Goal: Task Accomplishment & Management: Manage account settings

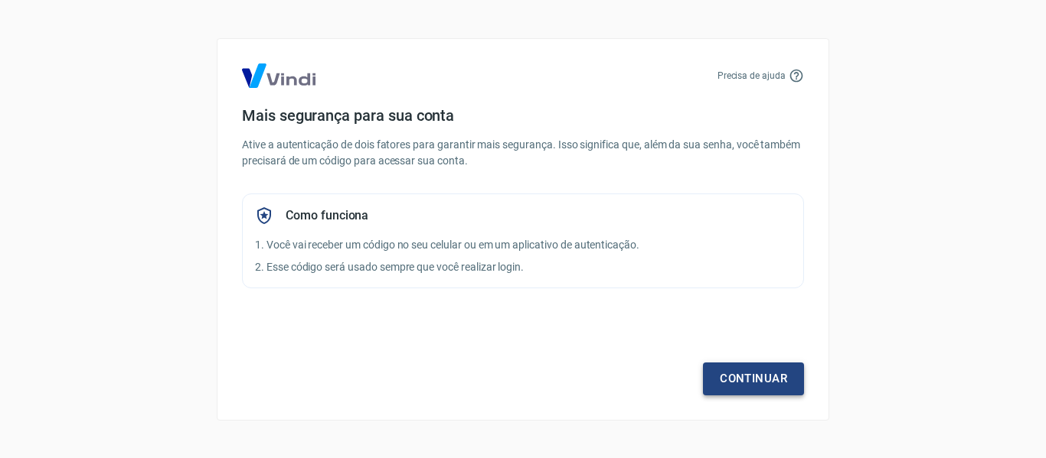
click at [745, 374] on link "Continuar" at bounding box center [753, 379] width 101 height 32
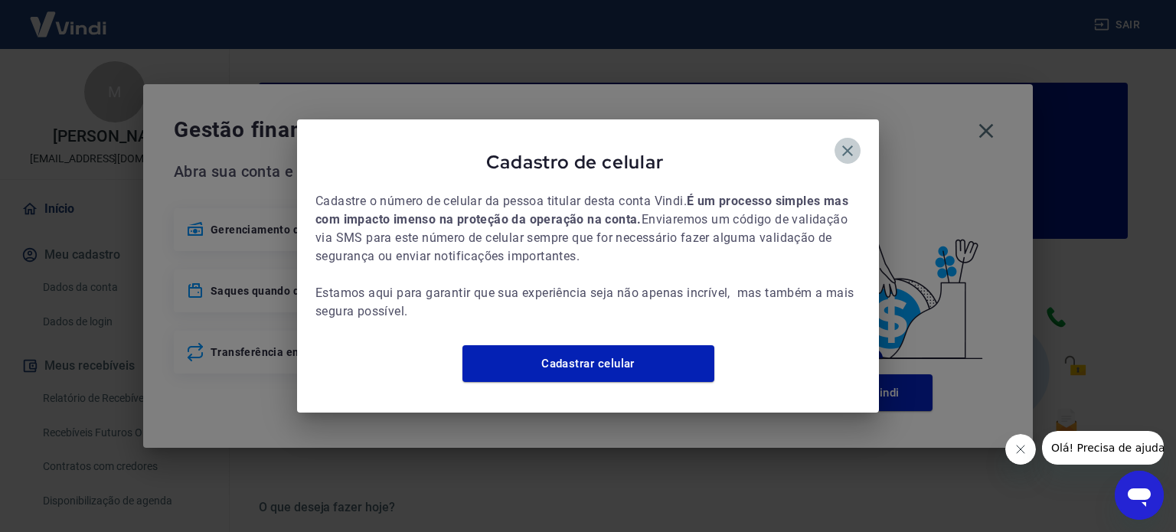
click at [850, 142] on icon "button" at bounding box center [847, 151] width 18 height 18
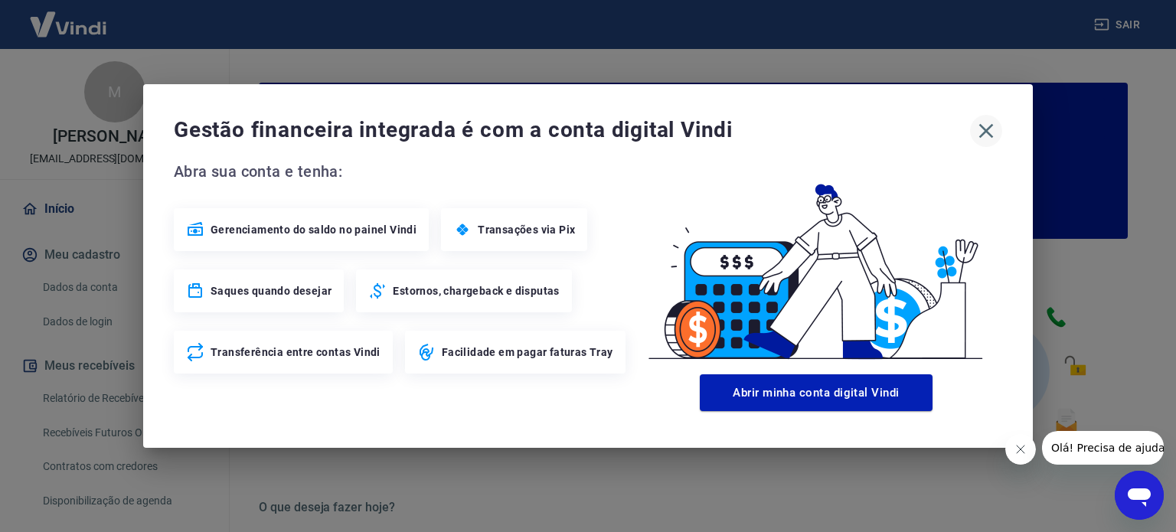
click at [983, 128] on icon "button" at bounding box center [986, 131] width 15 height 15
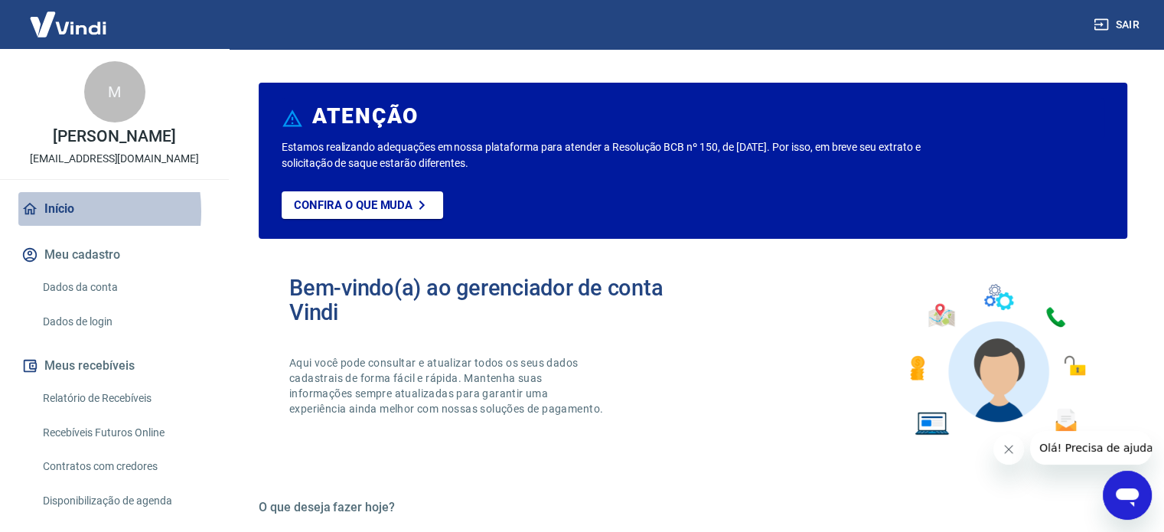
click at [49, 211] on link "Início" at bounding box center [114, 209] width 192 height 34
click at [81, 208] on link "Início" at bounding box center [114, 209] width 192 height 34
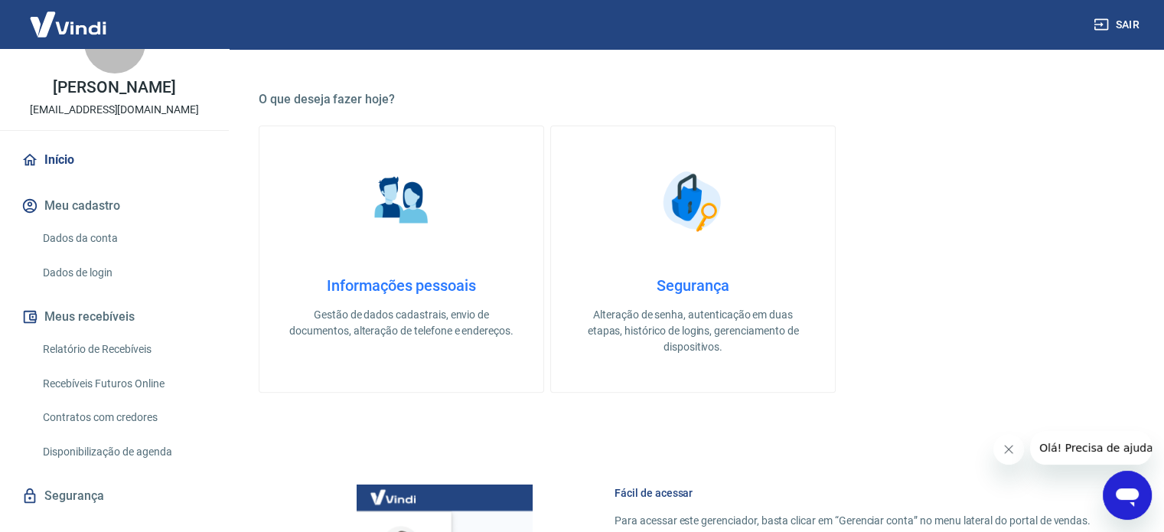
scroll to position [75, 0]
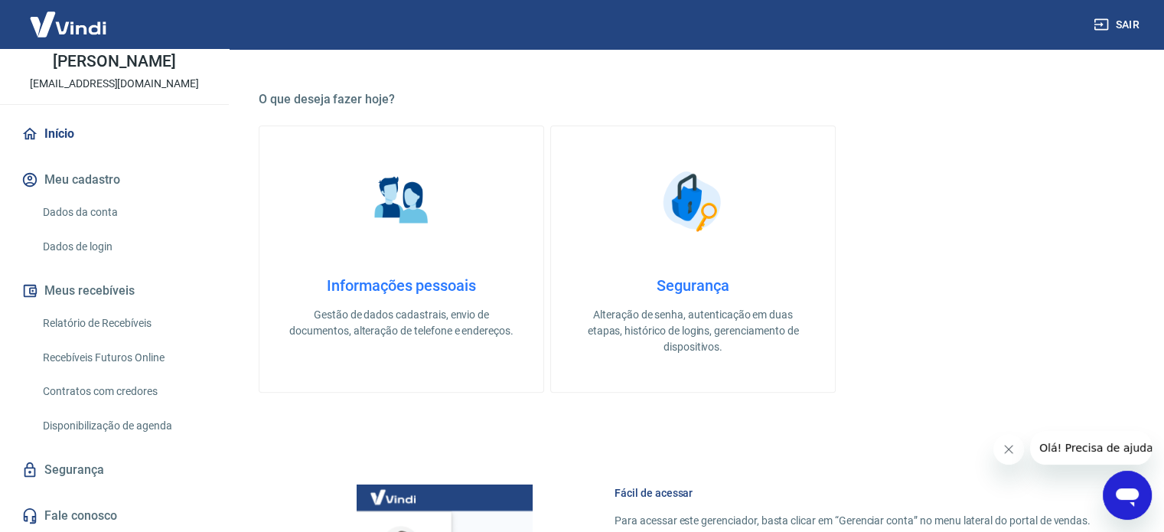
click at [108, 318] on link "Relatório de Recebíveis" at bounding box center [124, 323] width 174 height 31
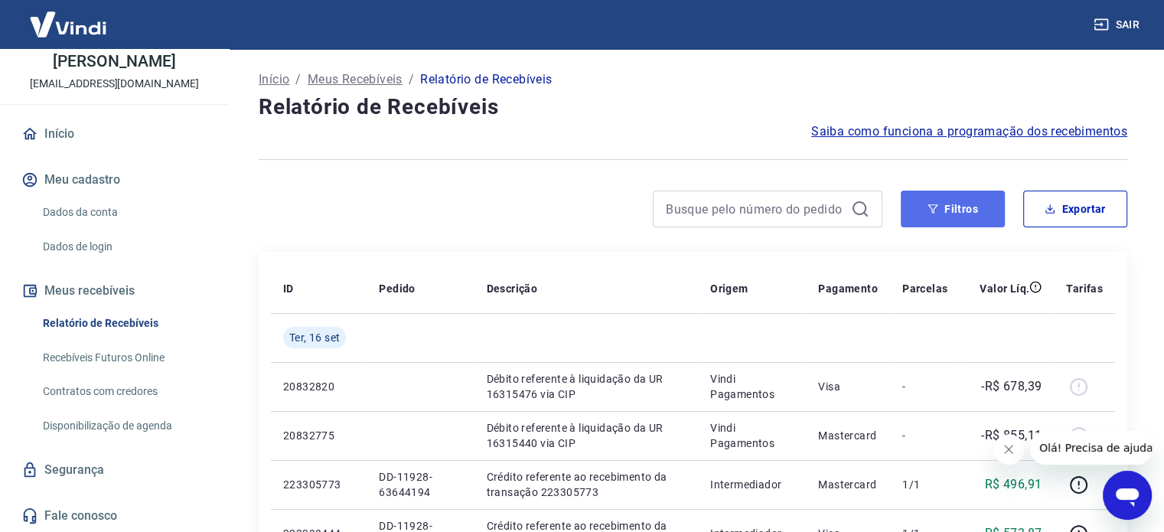
click at [964, 208] on button "Filtros" at bounding box center [953, 209] width 104 height 37
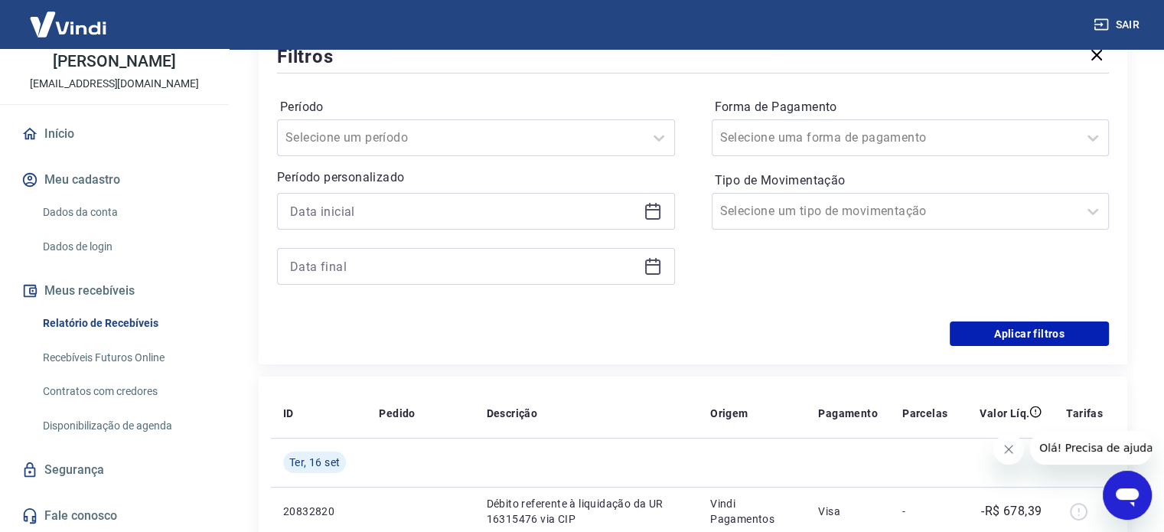
scroll to position [204, 0]
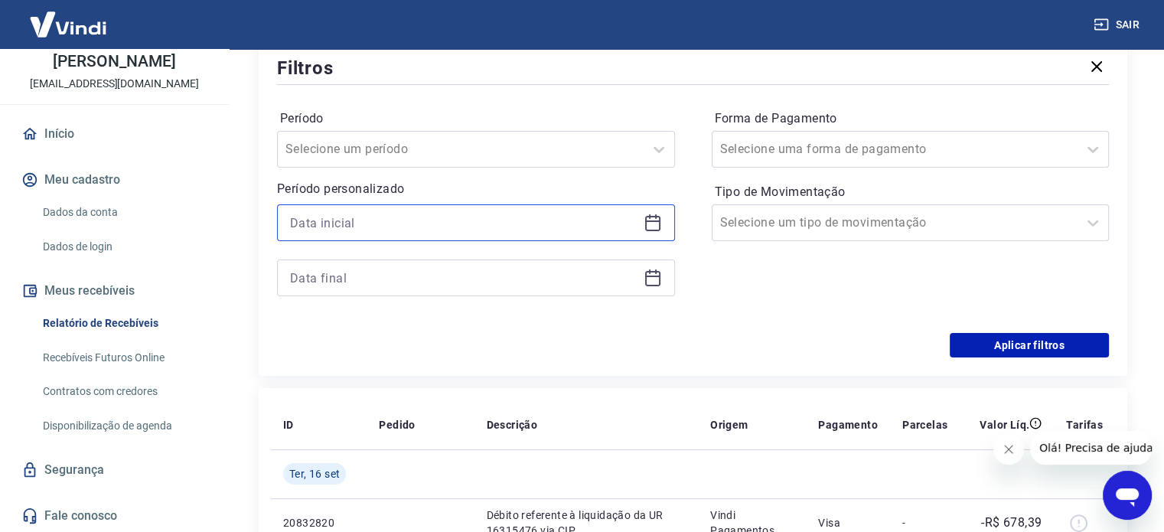
click at [419, 222] on input at bounding box center [463, 222] width 347 height 23
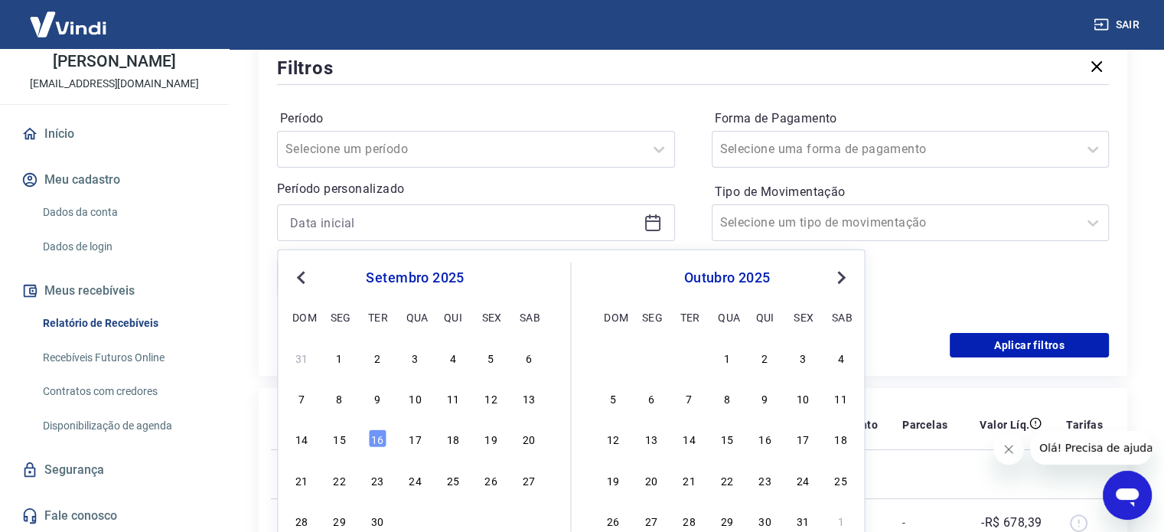
click at [302, 275] on span "Previous Month" at bounding box center [302, 277] width 0 height 18
click at [413, 481] on div "20" at bounding box center [415, 479] width 18 height 18
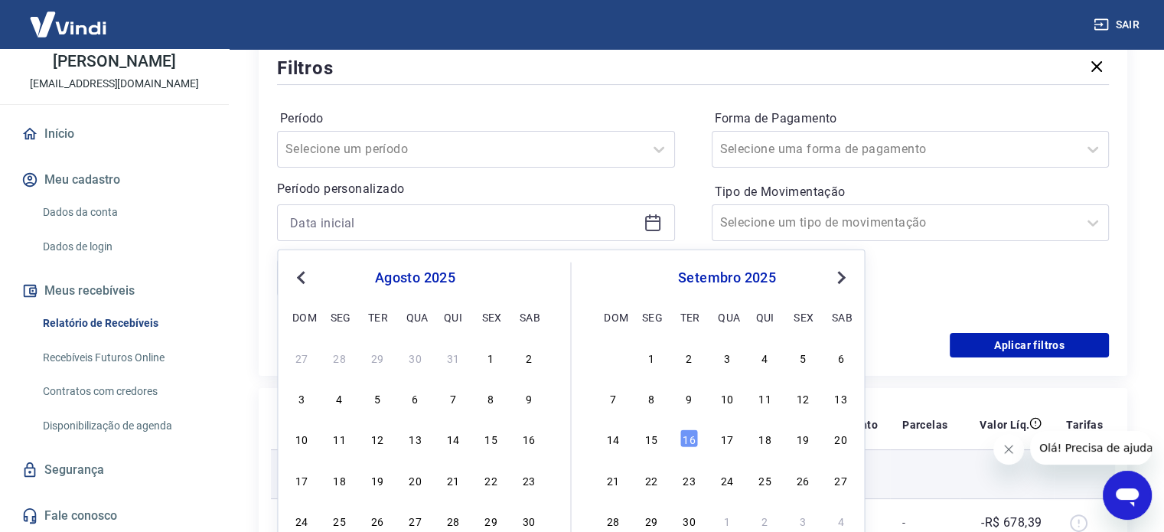
type input "[DATE]"
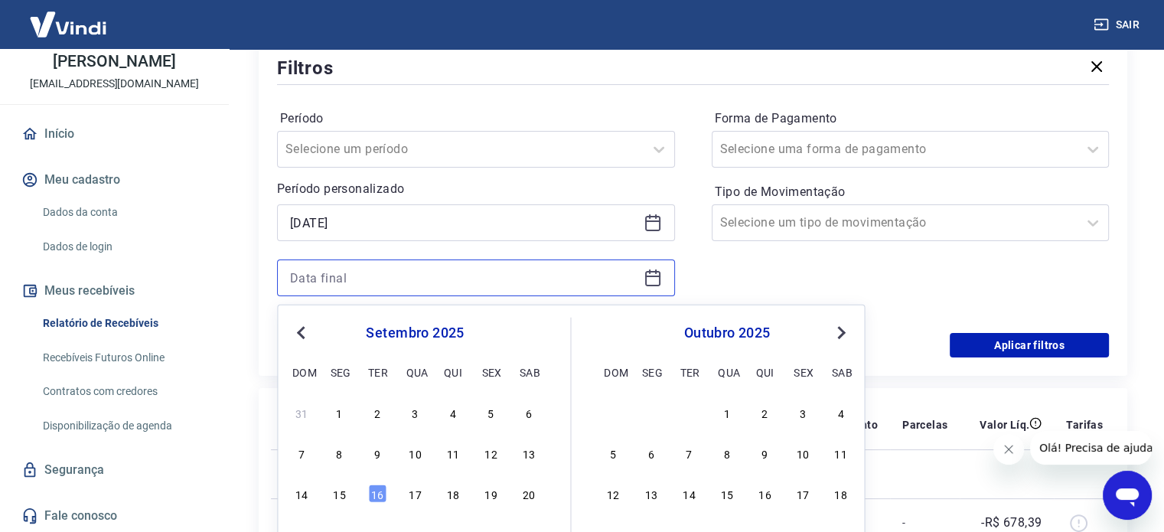
click at [445, 273] on input at bounding box center [463, 277] width 347 height 23
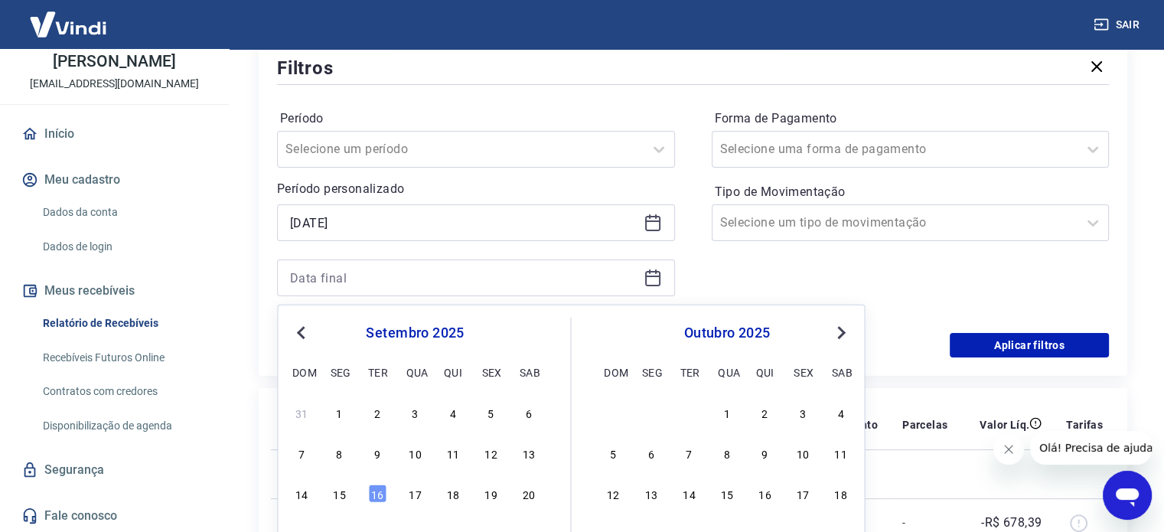
click at [293, 324] on button "Previous Month" at bounding box center [301, 333] width 18 height 18
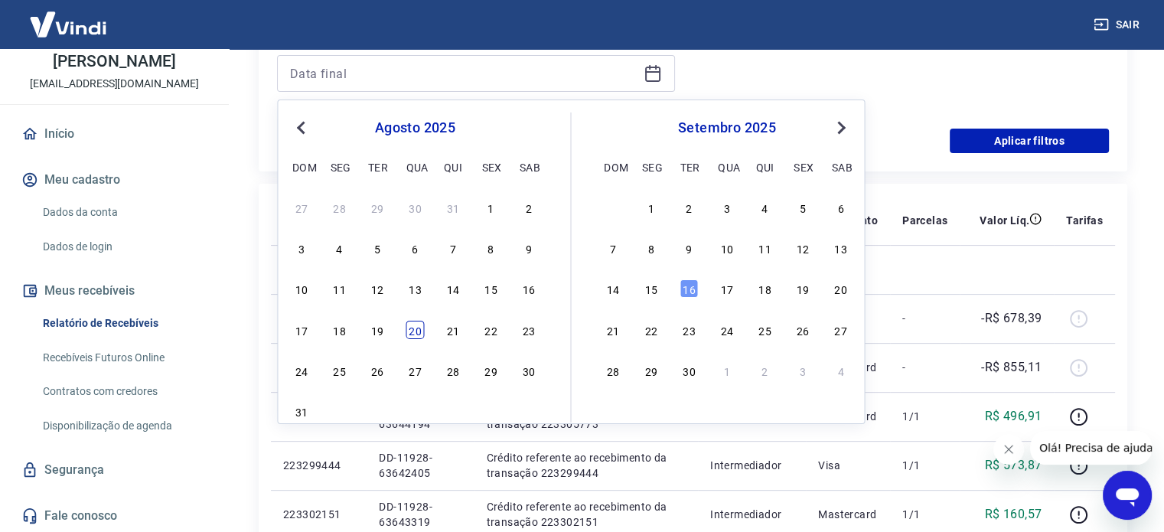
click at [415, 328] on div "20" at bounding box center [415, 330] width 18 height 18
type input "[DATE]"
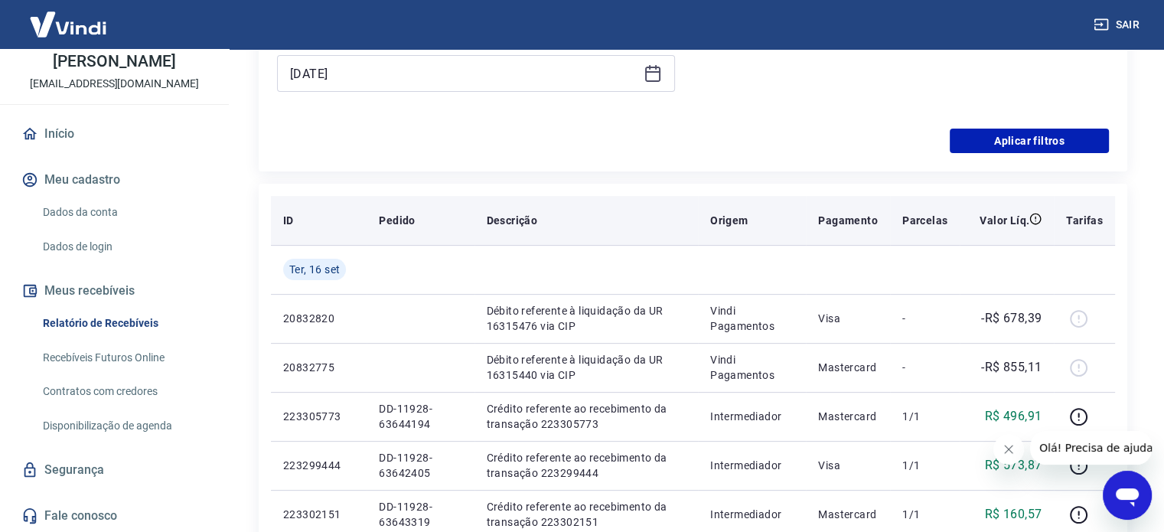
scroll to position [204, 0]
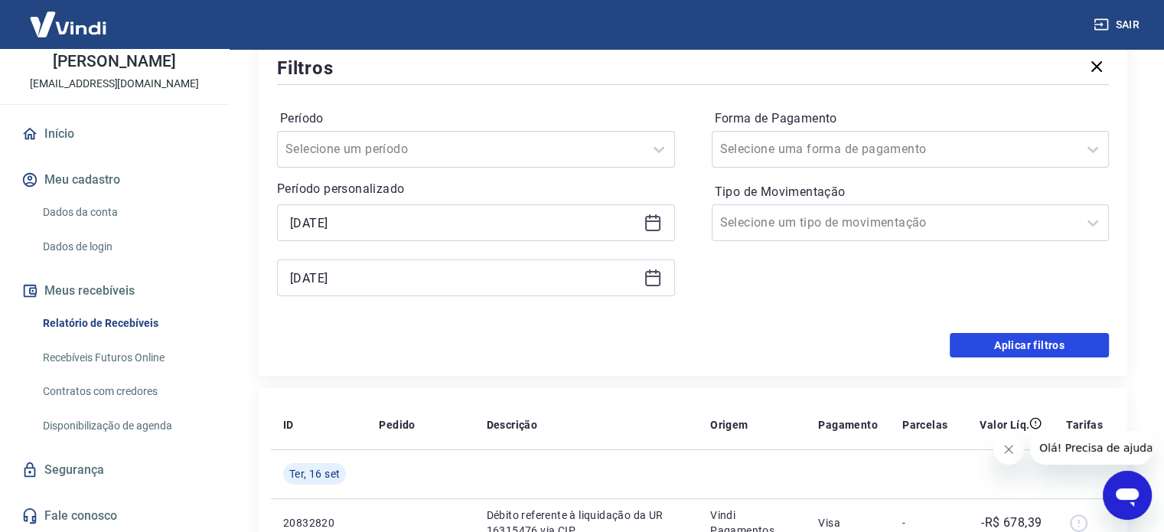
drag, startPoint x: 1047, startPoint y: 348, endPoint x: 1011, endPoint y: 347, distance: 36.0
click at [1046, 347] on button "Aplicar filtros" at bounding box center [1029, 345] width 159 height 24
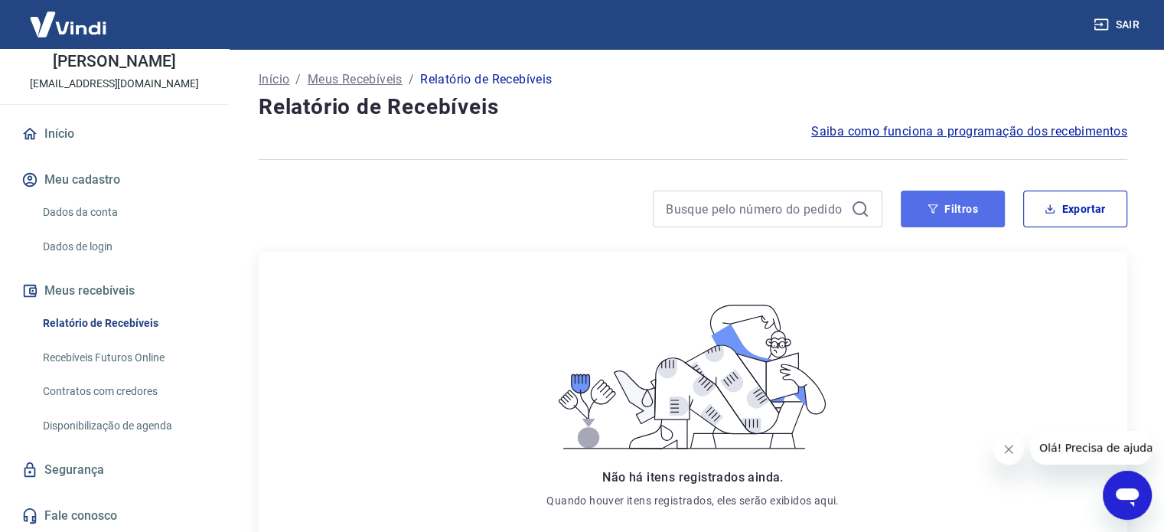
click at [953, 209] on button "Filtros" at bounding box center [953, 209] width 104 height 37
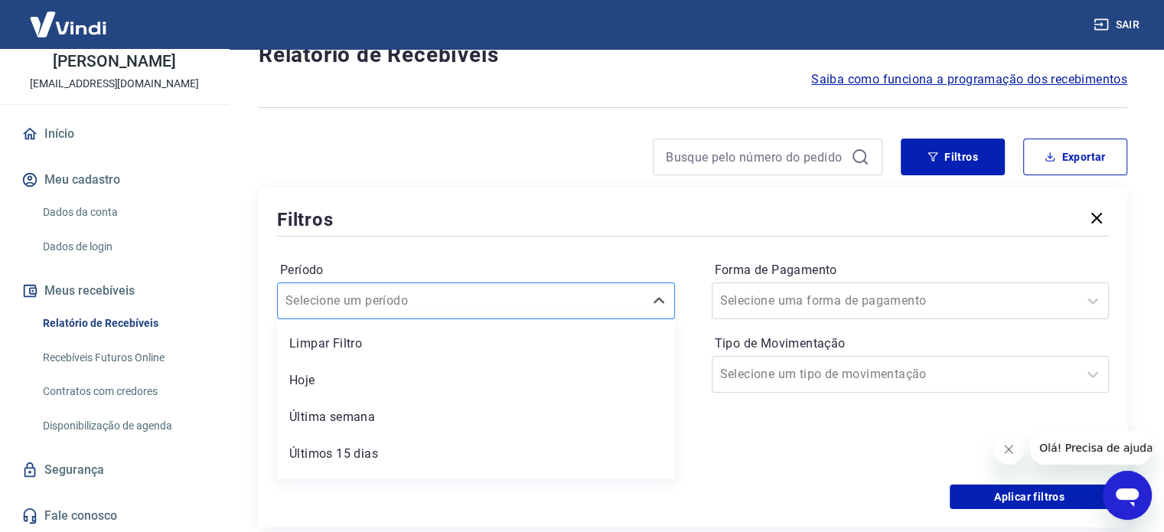
click at [481, 319] on div "option Limpar Filtro focused, 1 of 7. 7 results available. Use Up and Down to c…" at bounding box center [476, 300] width 398 height 37
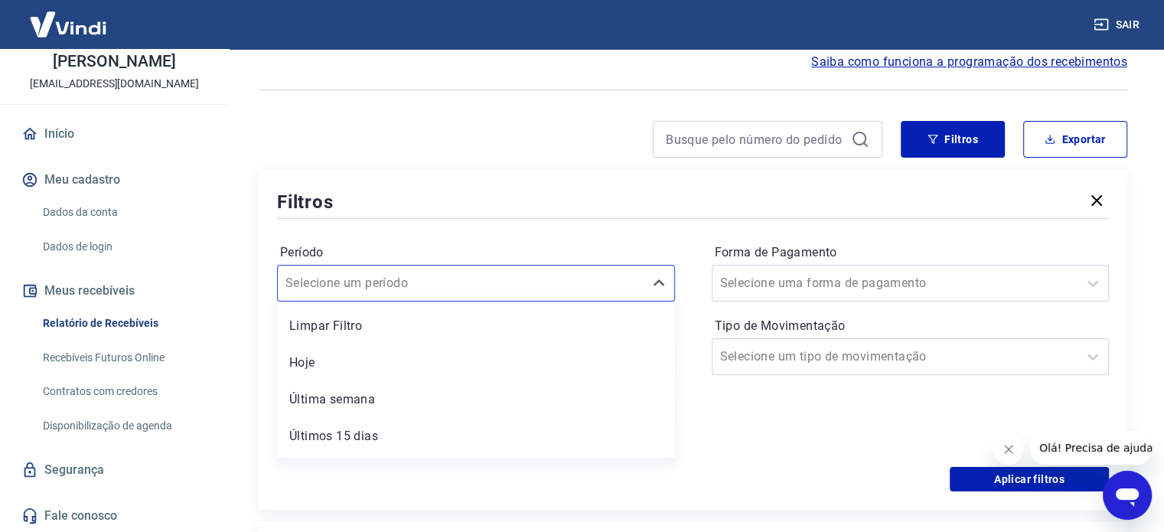
scroll to position [103, 0]
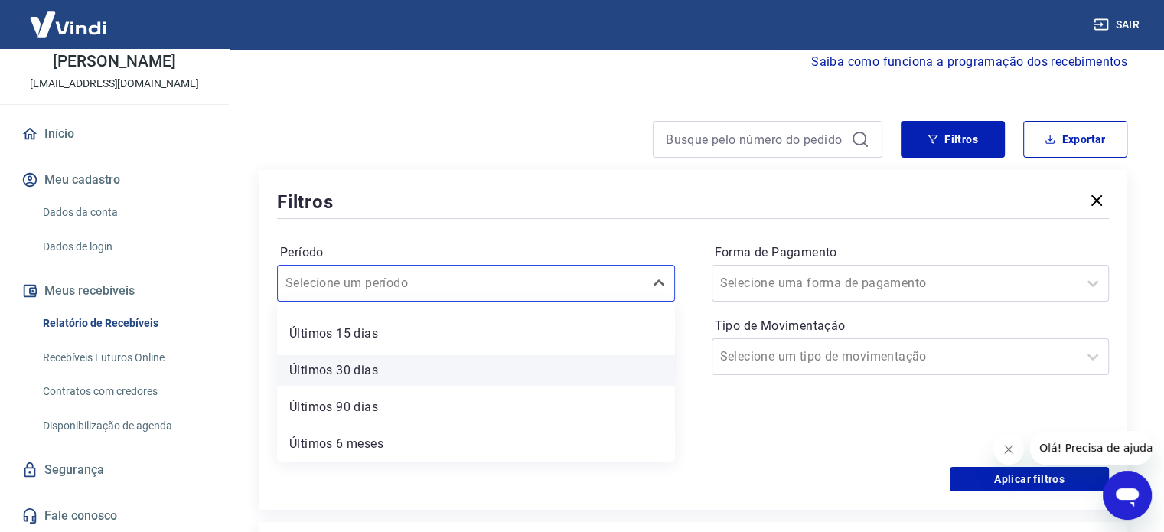
click at [367, 371] on div "Últimos 30 dias" at bounding box center [476, 370] width 398 height 31
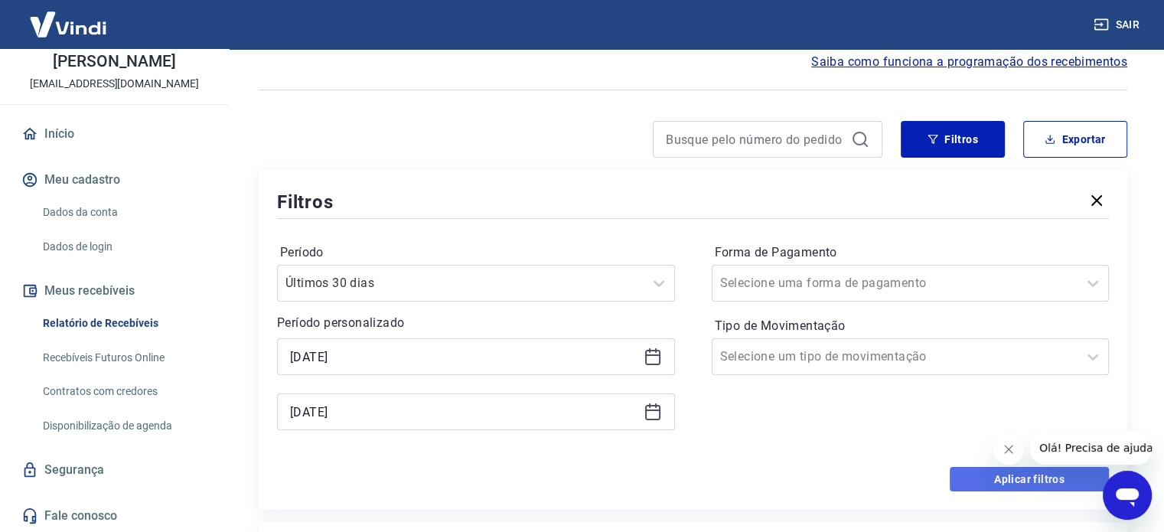
click at [992, 478] on button "Aplicar filtros" at bounding box center [1029, 479] width 159 height 24
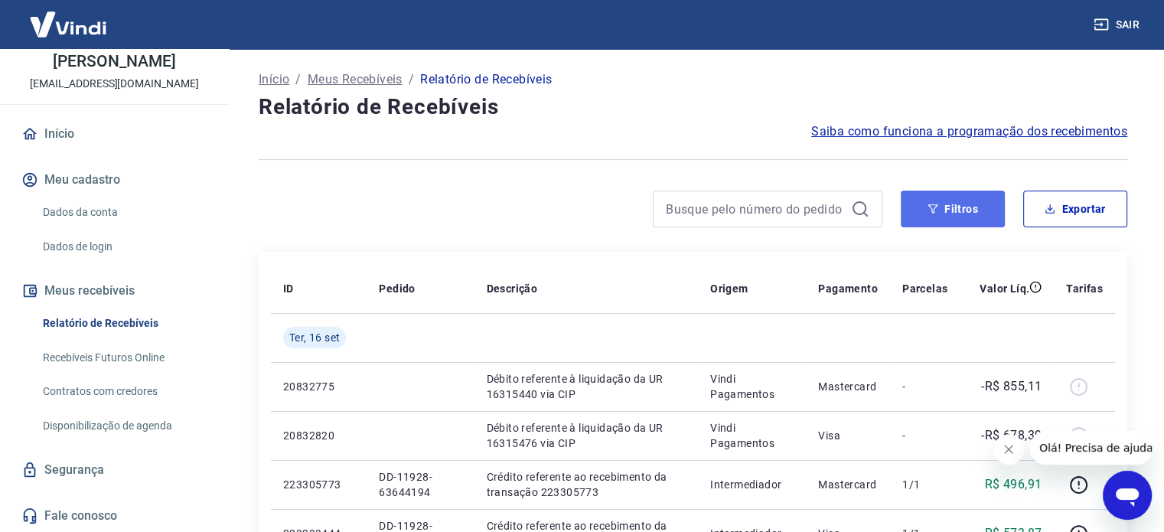
click at [952, 206] on button "Filtros" at bounding box center [953, 209] width 104 height 37
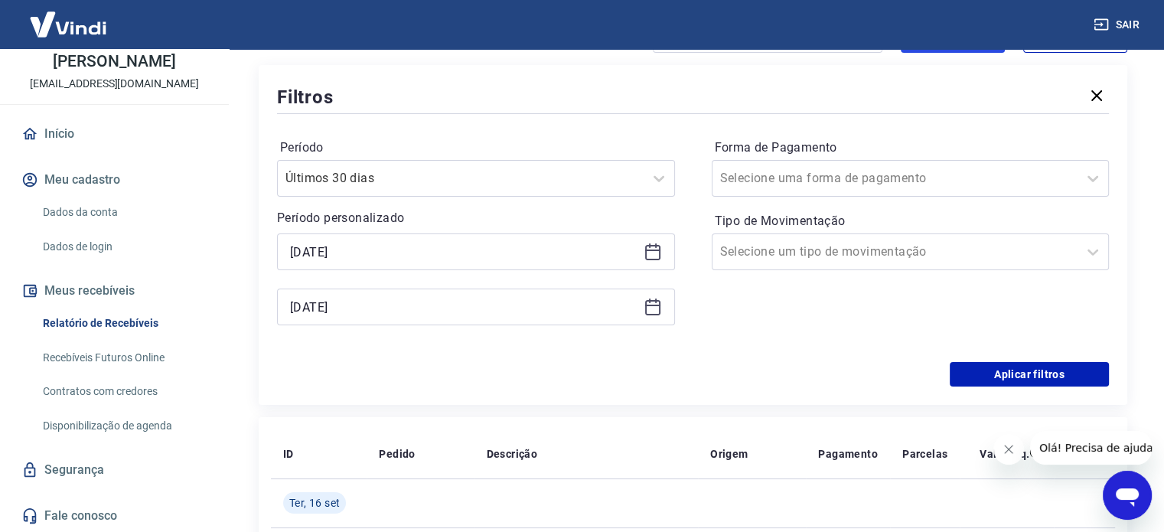
scroll to position [204, 0]
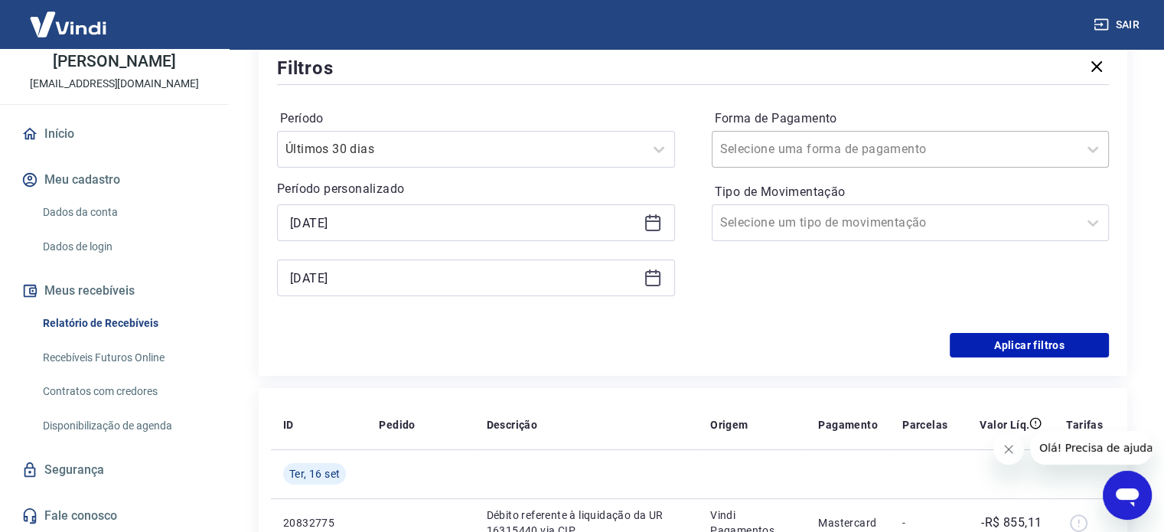
click at [794, 152] on input "Forma de Pagamento" at bounding box center [797, 149] width 155 height 18
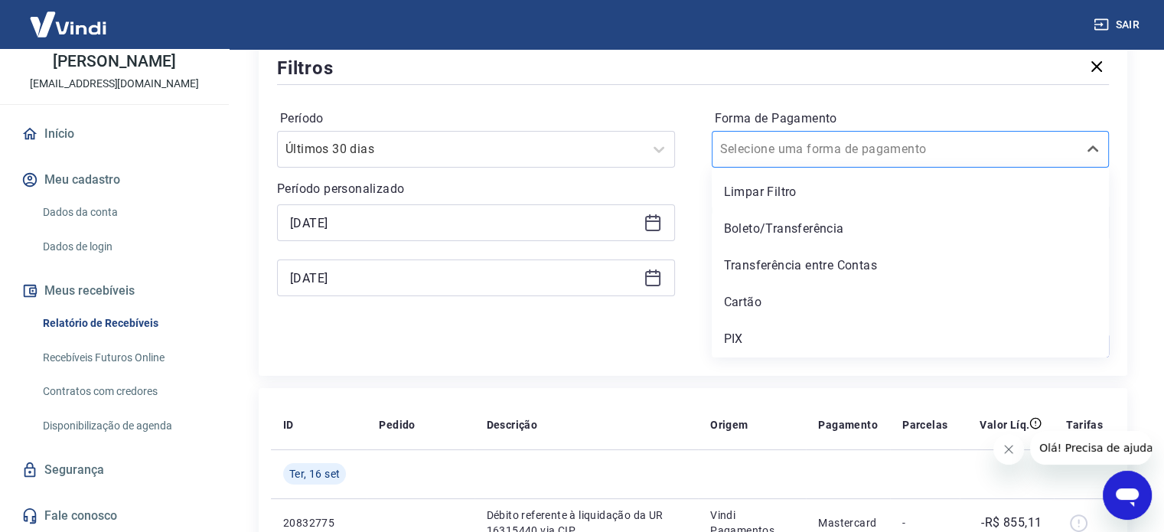
click at [794, 152] on input "Forma de Pagamento" at bounding box center [797, 149] width 155 height 18
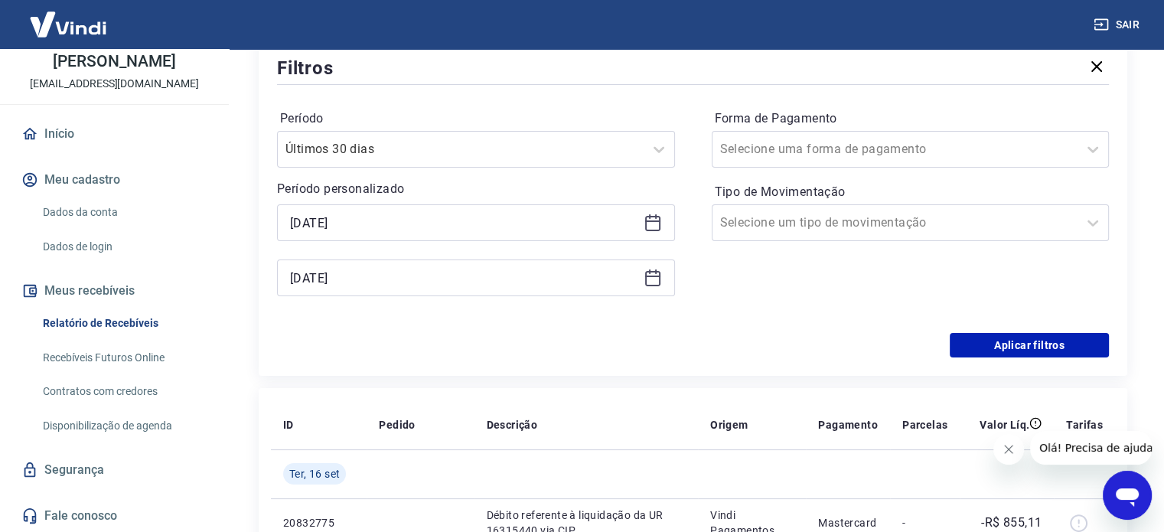
click at [628, 85] on div at bounding box center [693, 84] width 832 height 7
click at [772, 153] on input "Forma de Pagamento" at bounding box center [797, 149] width 155 height 18
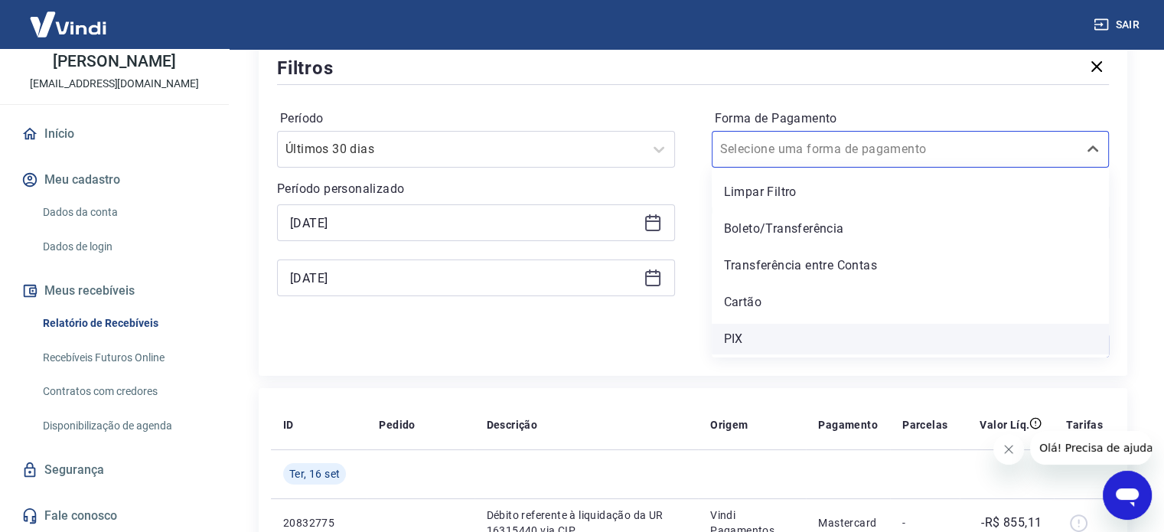
click at [755, 336] on div "PIX" at bounding box center [911, 339] width 398 height 31
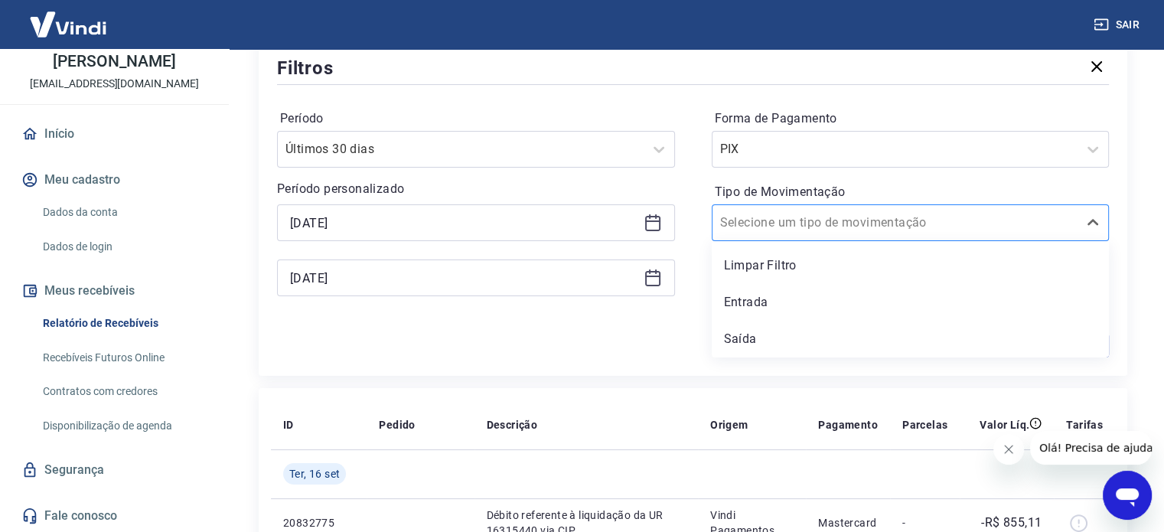
click at [804, 227] on input "Tipo de Movimentação" at bounding box center [797, 223] width 155 height 18
click at [747, 305] on div "Entrada" at bounding box center [911, 302] width 398 height 31
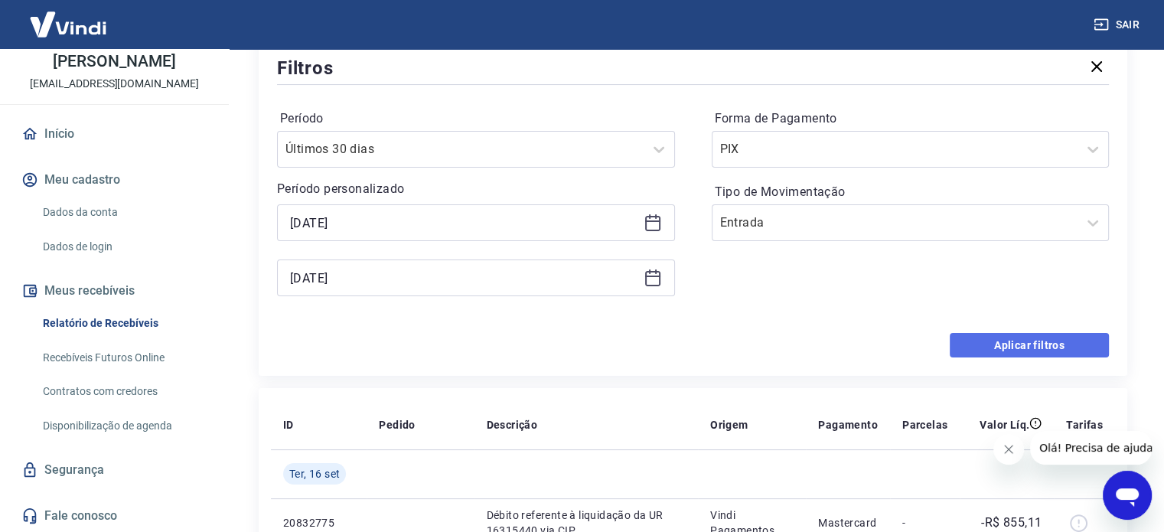
click at [997, 337] on button "Aplicar filtros" at bounding box center [1029, 345] width 159 height 24
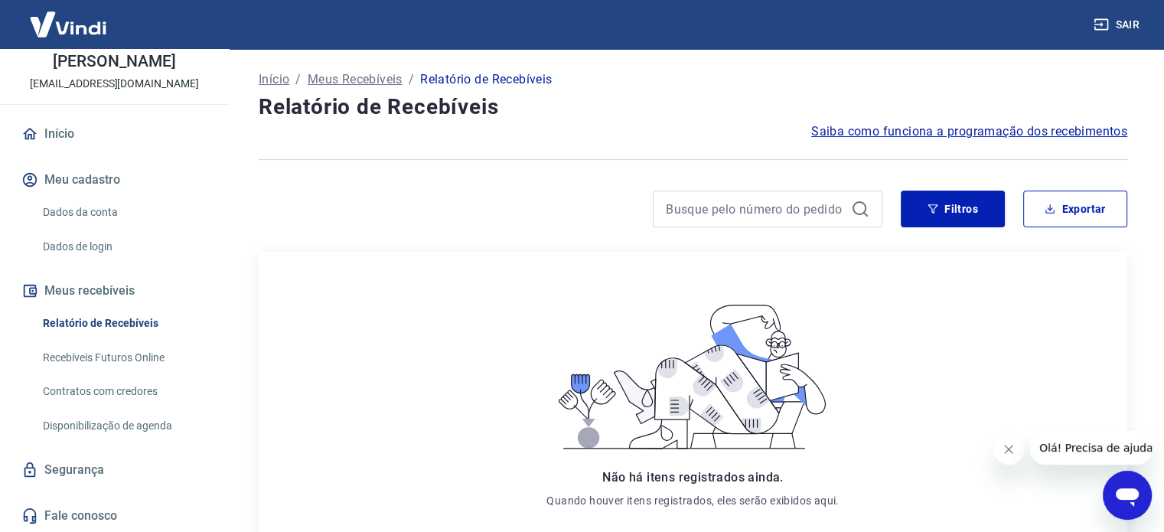
click at [110, 318] on link "Relatório de Recebíveis" at bounding box center [124, 323] width 174 height 31
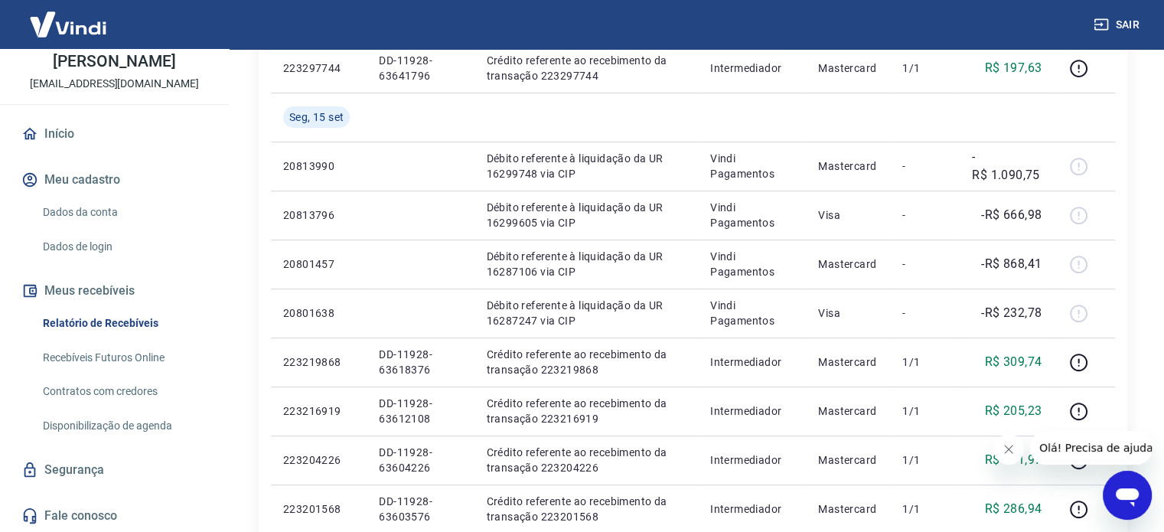
scroll to position [1158, 0]
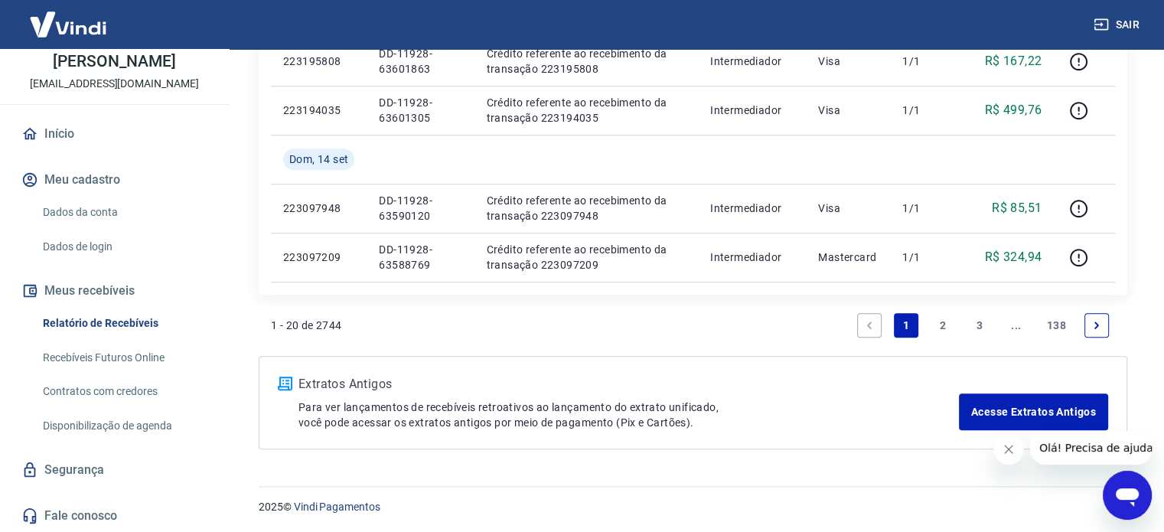
click at [979, 322] on link "3" at bounding box center [979, 325] width 24 height 24
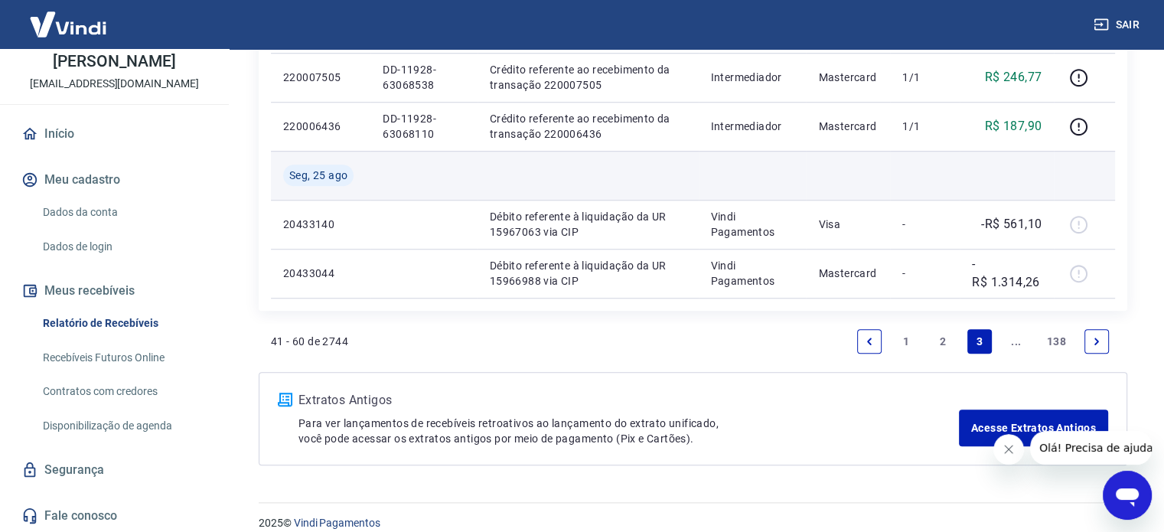
scroll to position [1207, 0]
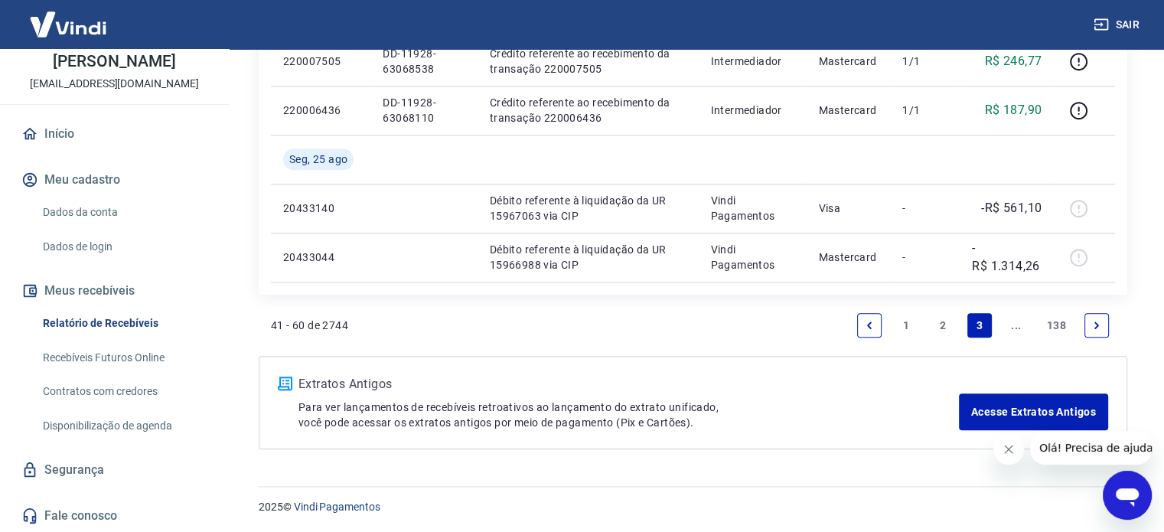
click at [1090, 320] on link "Next page" at bounding box center [1097, 325] width 24 height 24
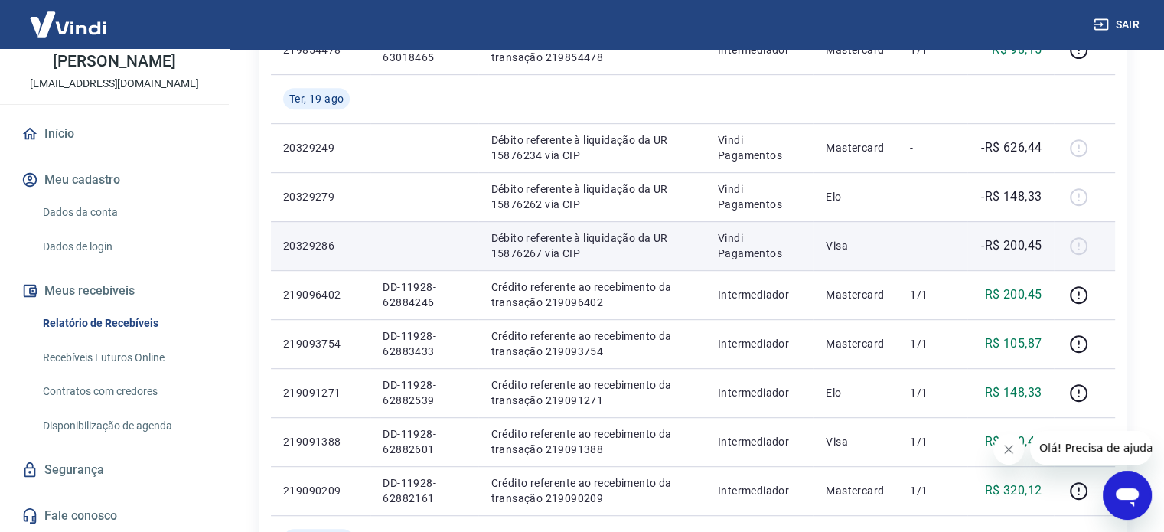
scroll to position [816, 0]
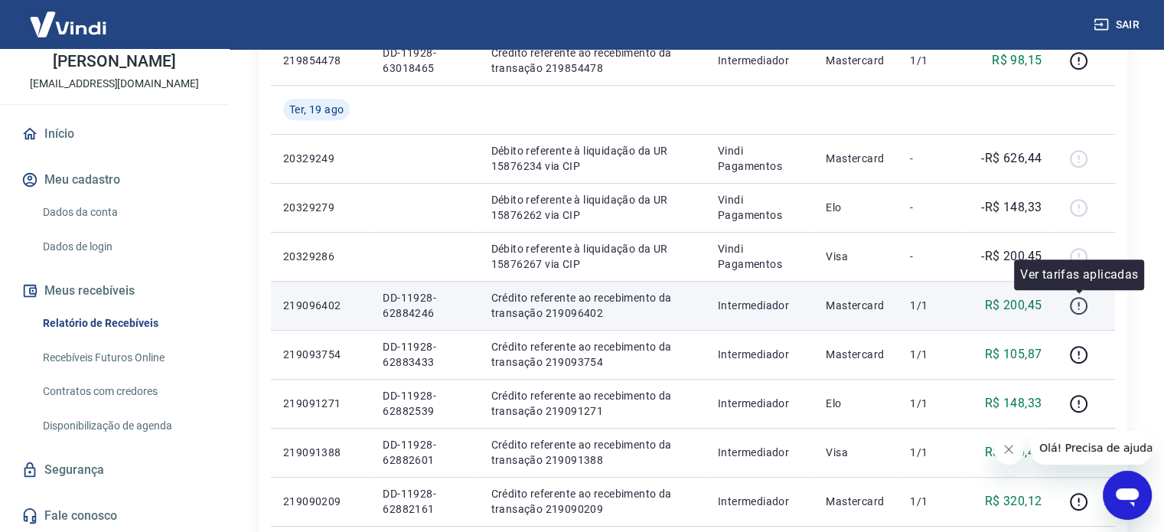
click at [1078, 307] on icon "button" at bounding box center [1078, 305] width 19 height 19
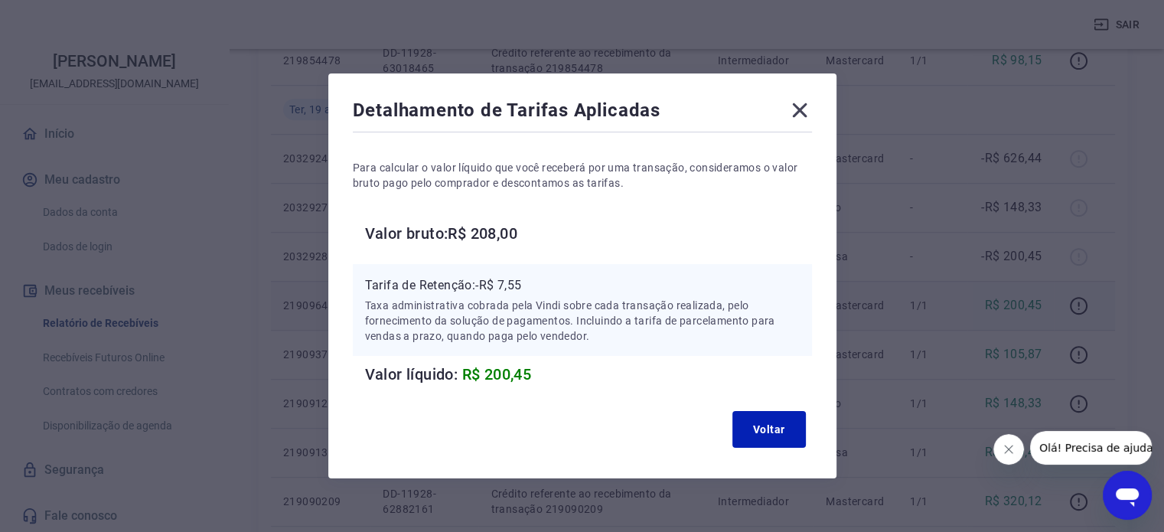
click at [802, 109] on icon at bounding box center [800, 110] width 24 height 24
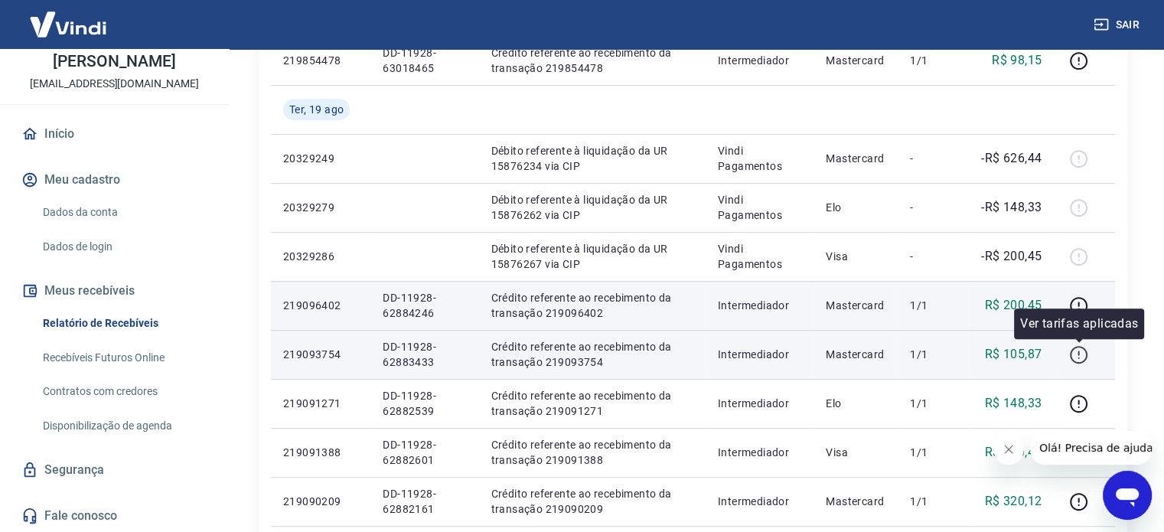
click at [1074, 352] on icon "button" at bounding box center [1078, 354] width 19 height 19
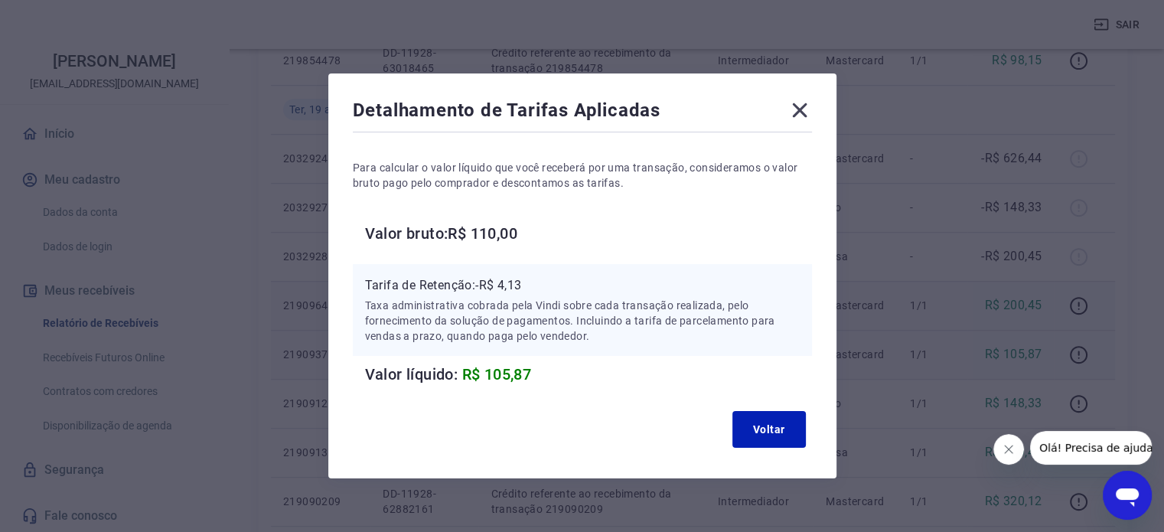
click at [804, 110] on icon at bounding box center [800, 110] width 24 height 24
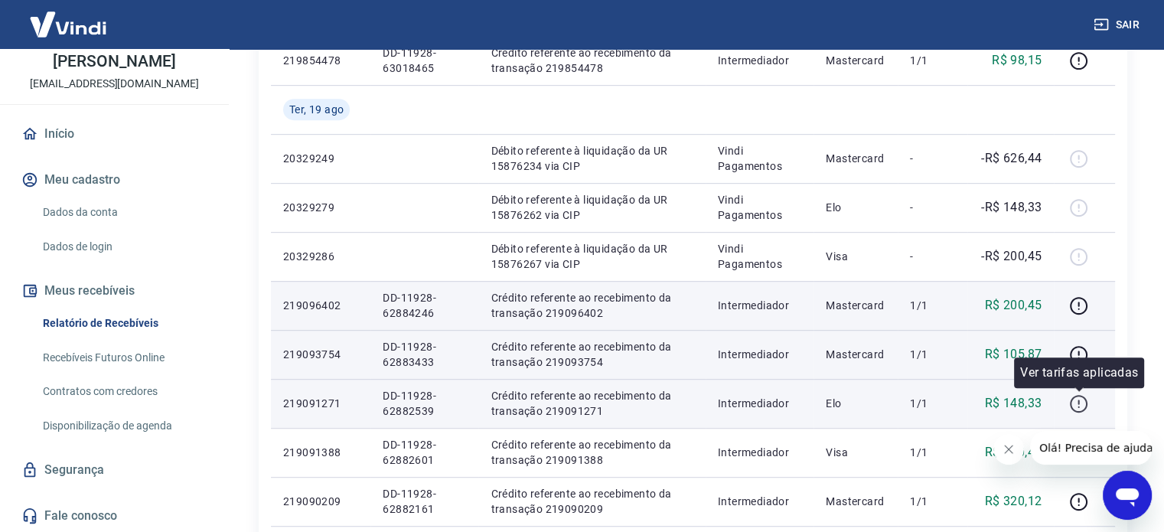
click at [1078, 403] on icon "button" at bounding box center [1078, 403] width 19 height 19
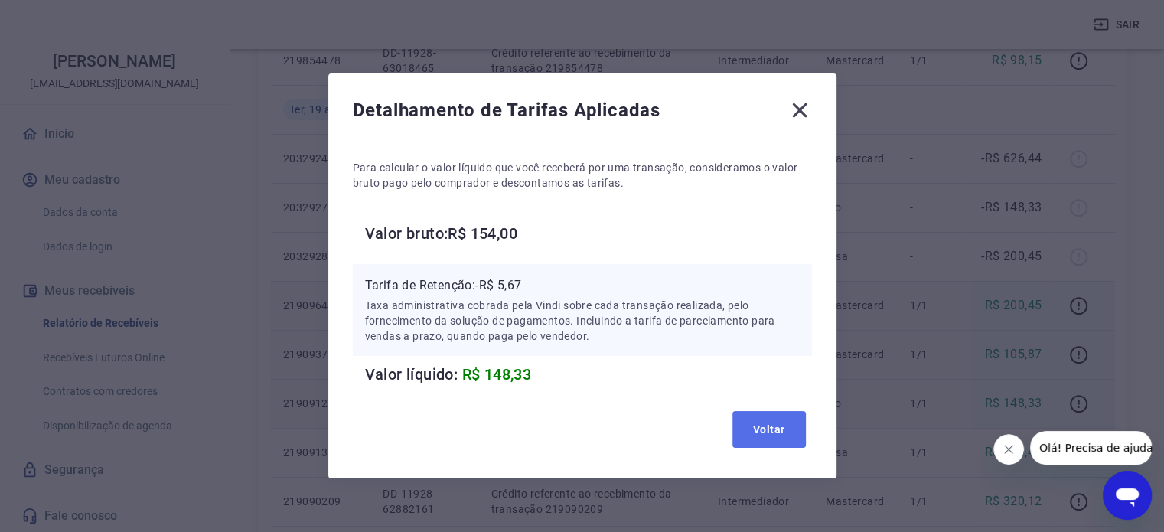
click at [788, 432] on button "Voltar" at bounding box center [768, 429] width 73 height 37
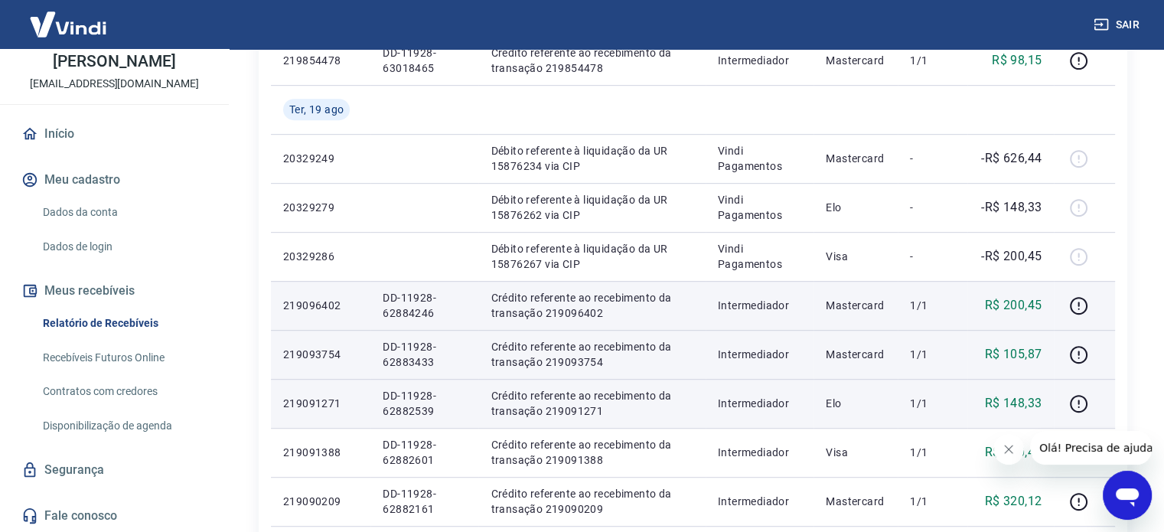
scroll to position [1020, 0]
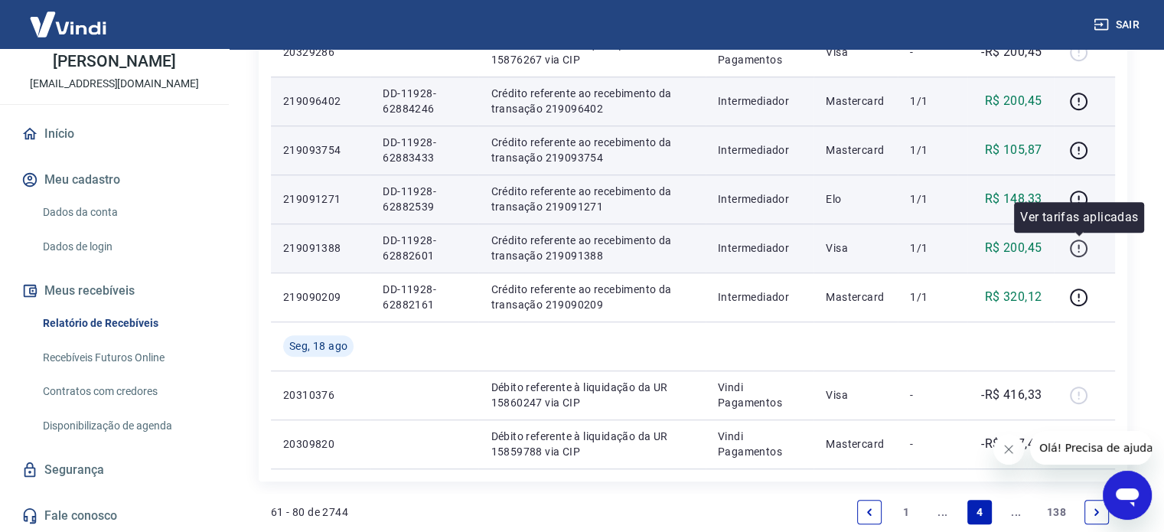
click at [1078, 248] on icon "button" at bounding box center [1078, 248] width 19 height 19
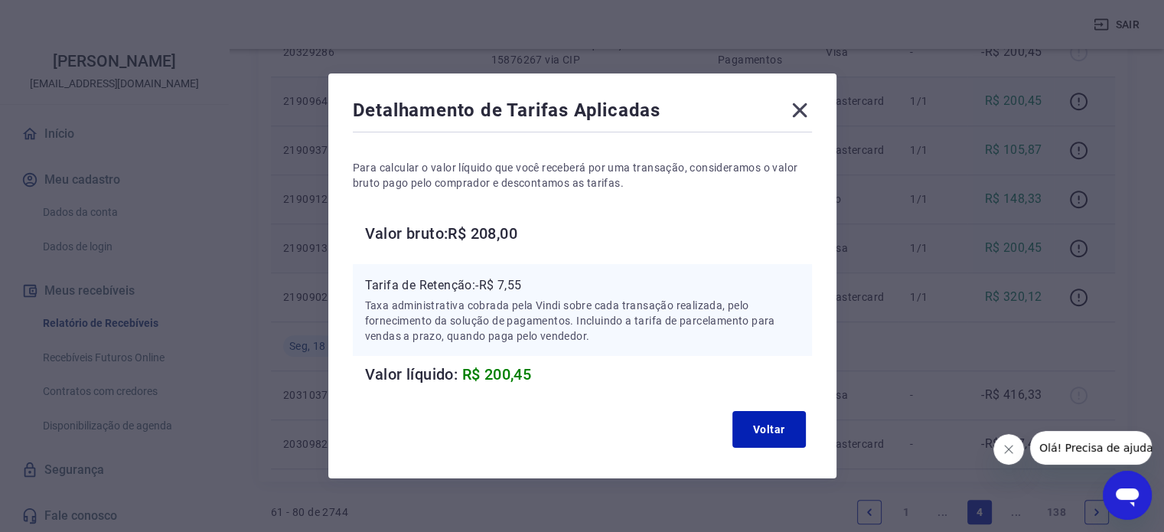
click at [796, 101] on icon at bounding box center [800, 110] width 24 height 24
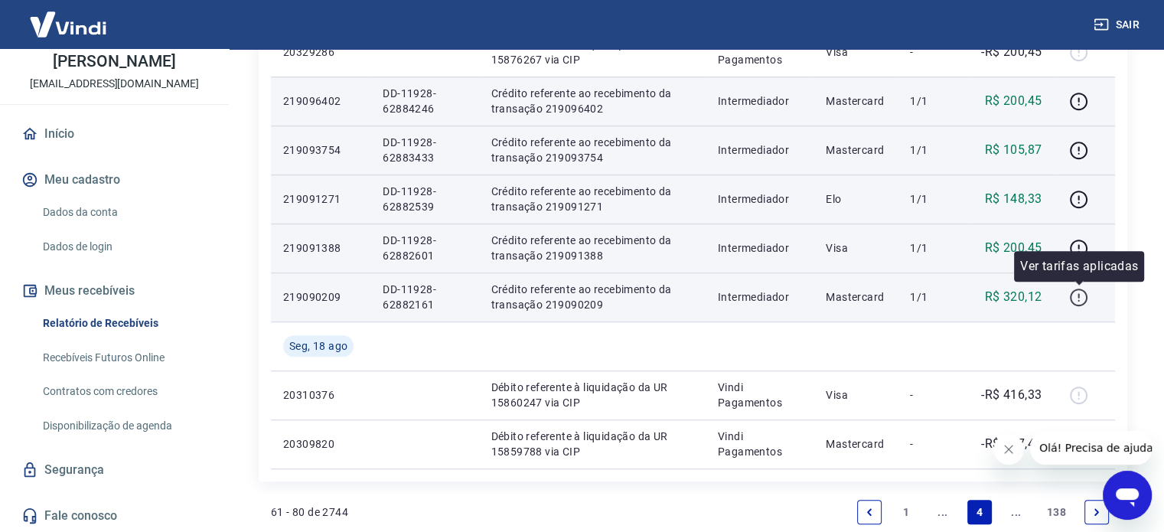
click at [1081, 293] on icon "button" at bounding box center [1078, 297] width 19 height 19
